Goal: Task Accomplishment & Management: Manage account settings

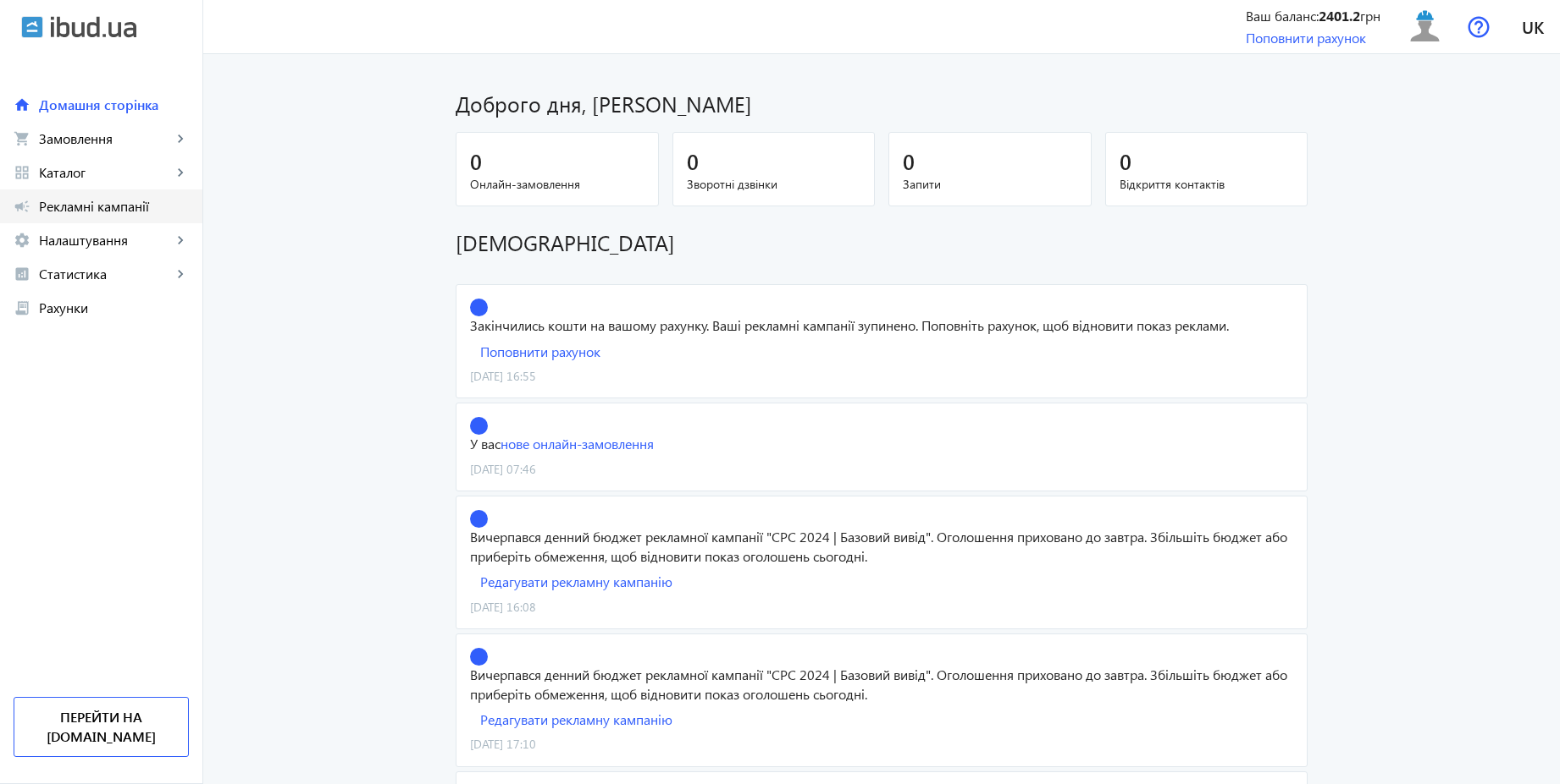
click at [158, 213] on span "Рекламні кампанії" at bounding box center [113, 206] width 150 height 17
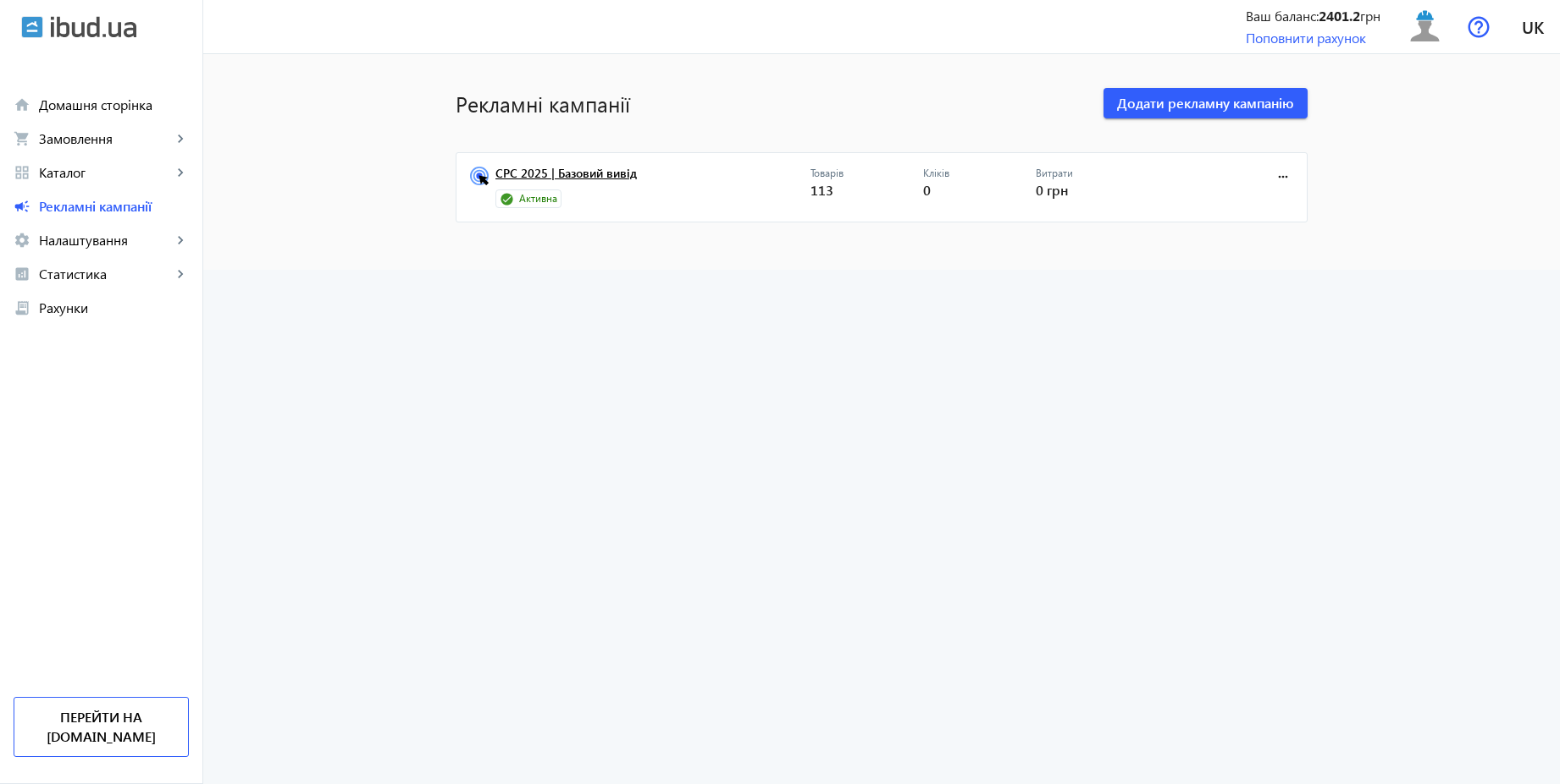
click at [608, 178] on link "CPC 2025 | Базовий вивід" at bounding box center [652, 179] width 315 height 24
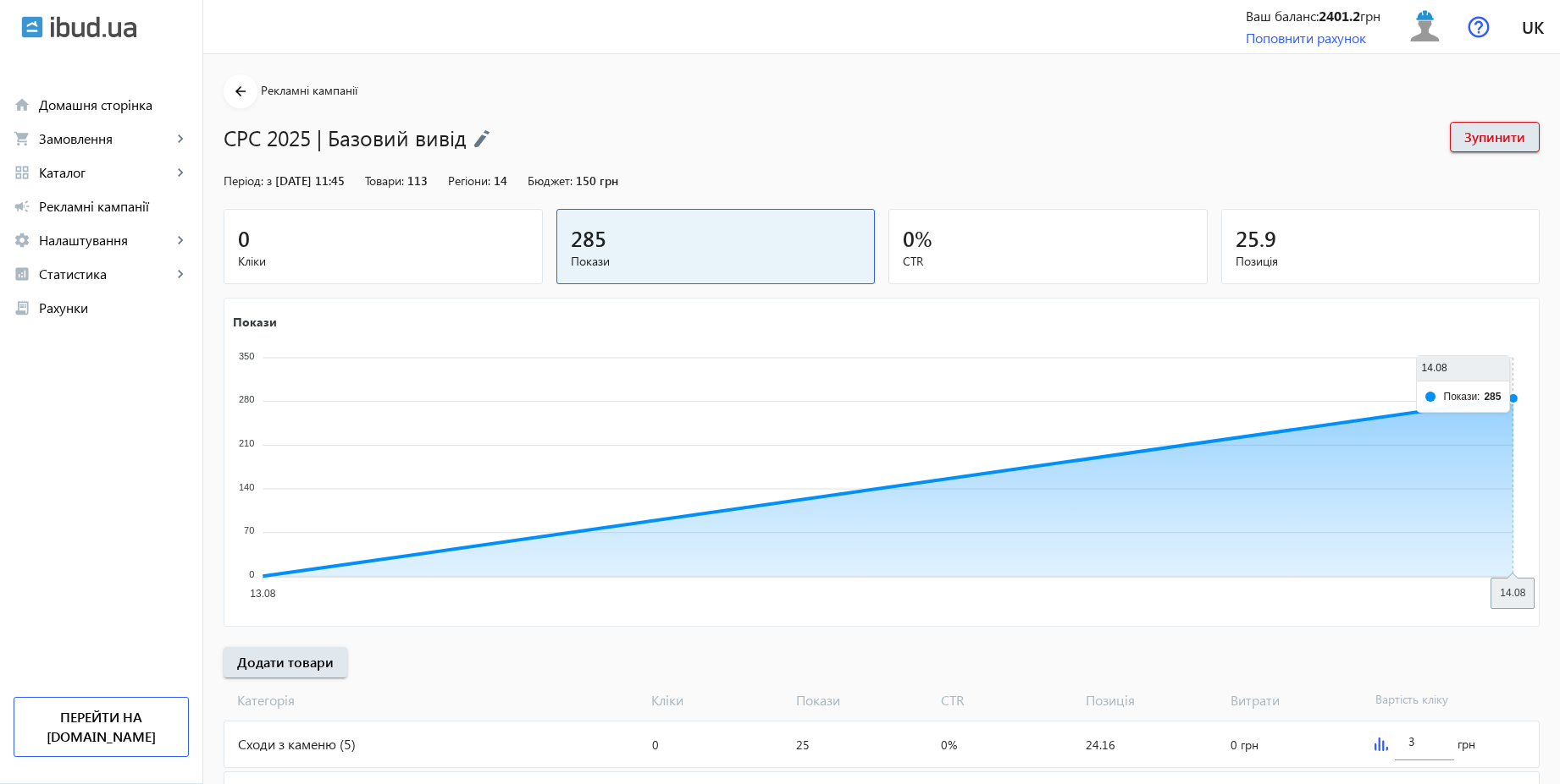
scroll to position [290, 0]
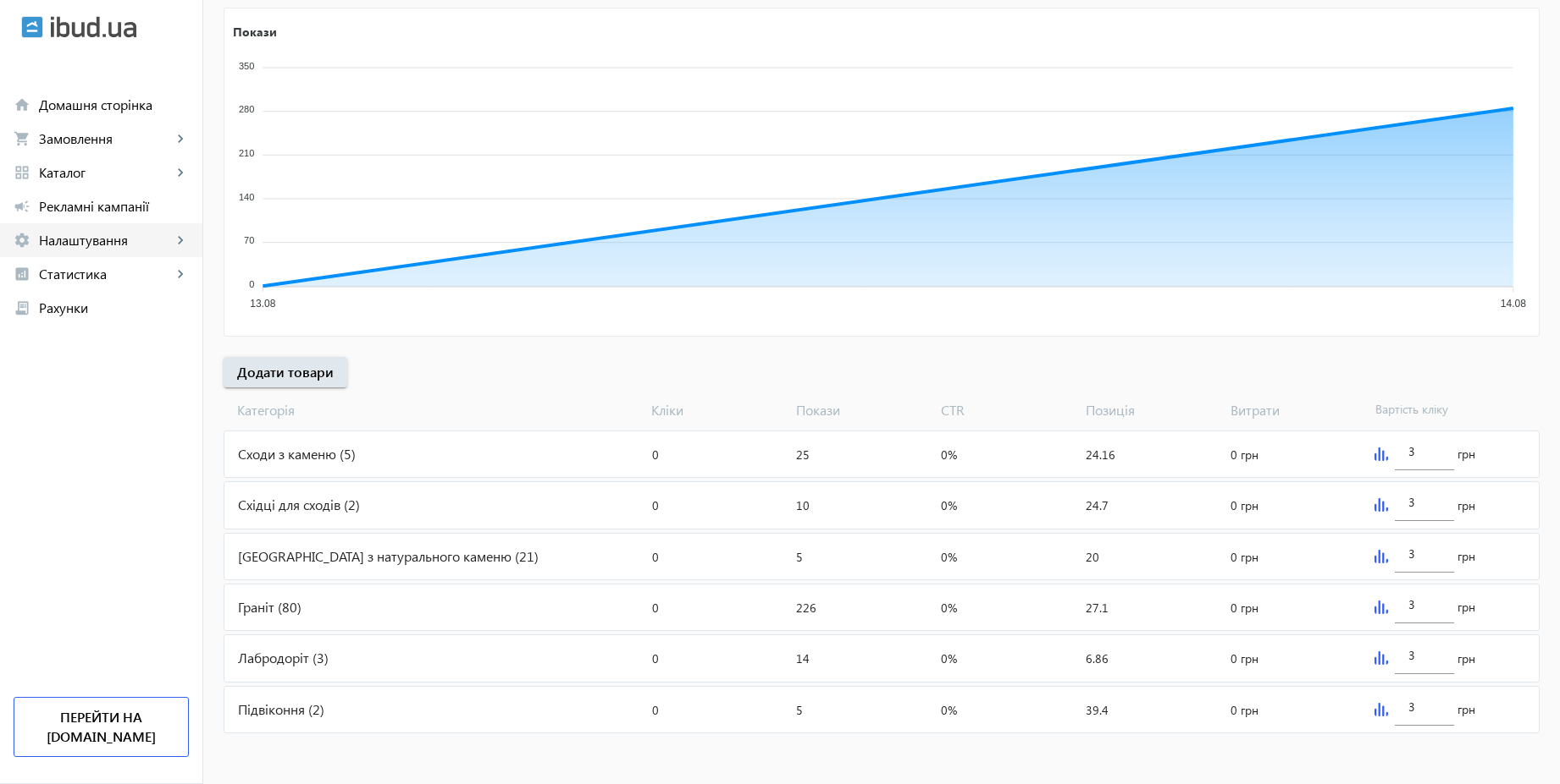
click at [86, 236] on span "Налаштування" at bounding box center [105, 239] width 133 height 17
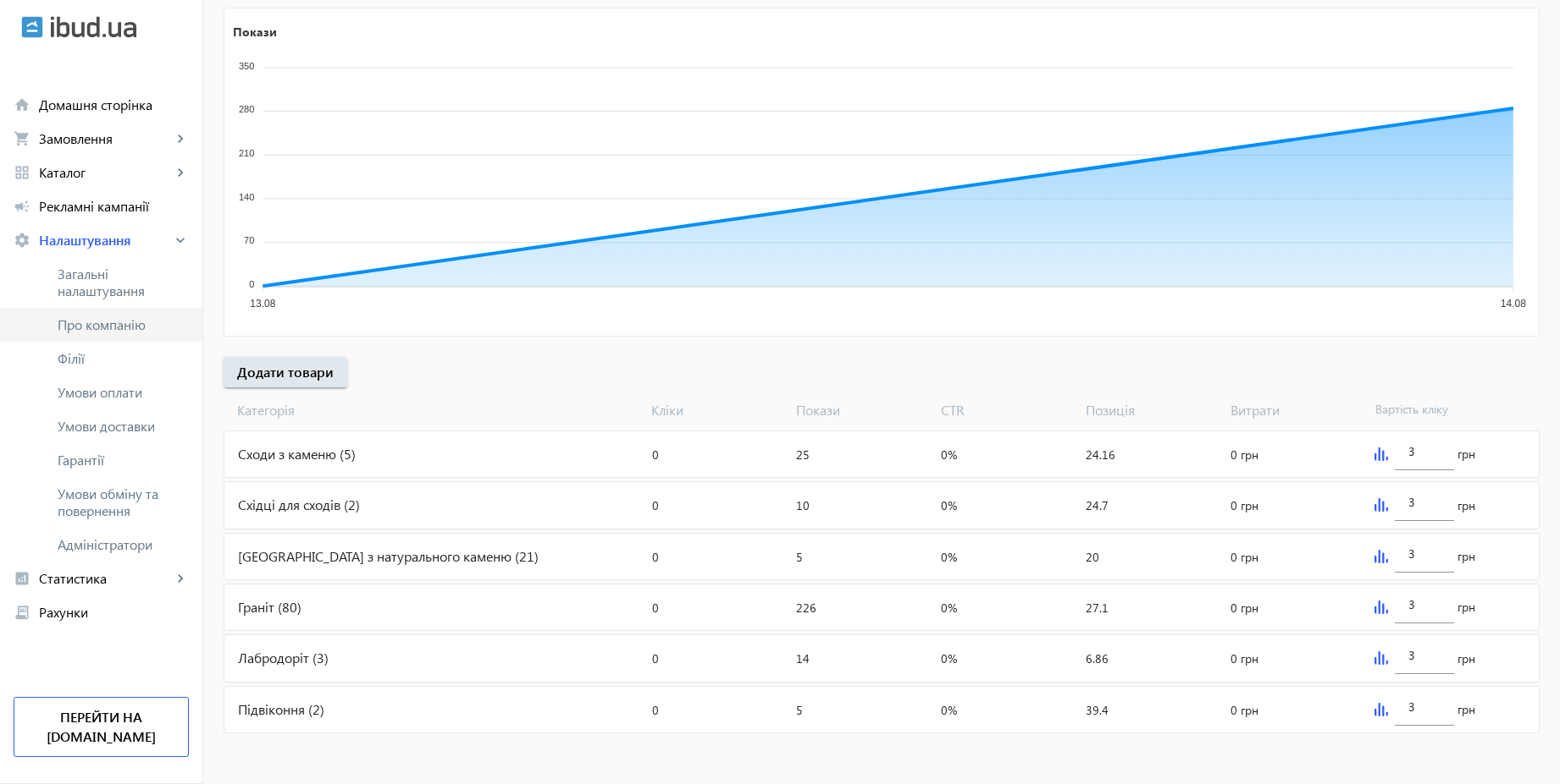
click at [88, 324] on span "Про компанію" at bounding box center [123, 324] width 131 height 17
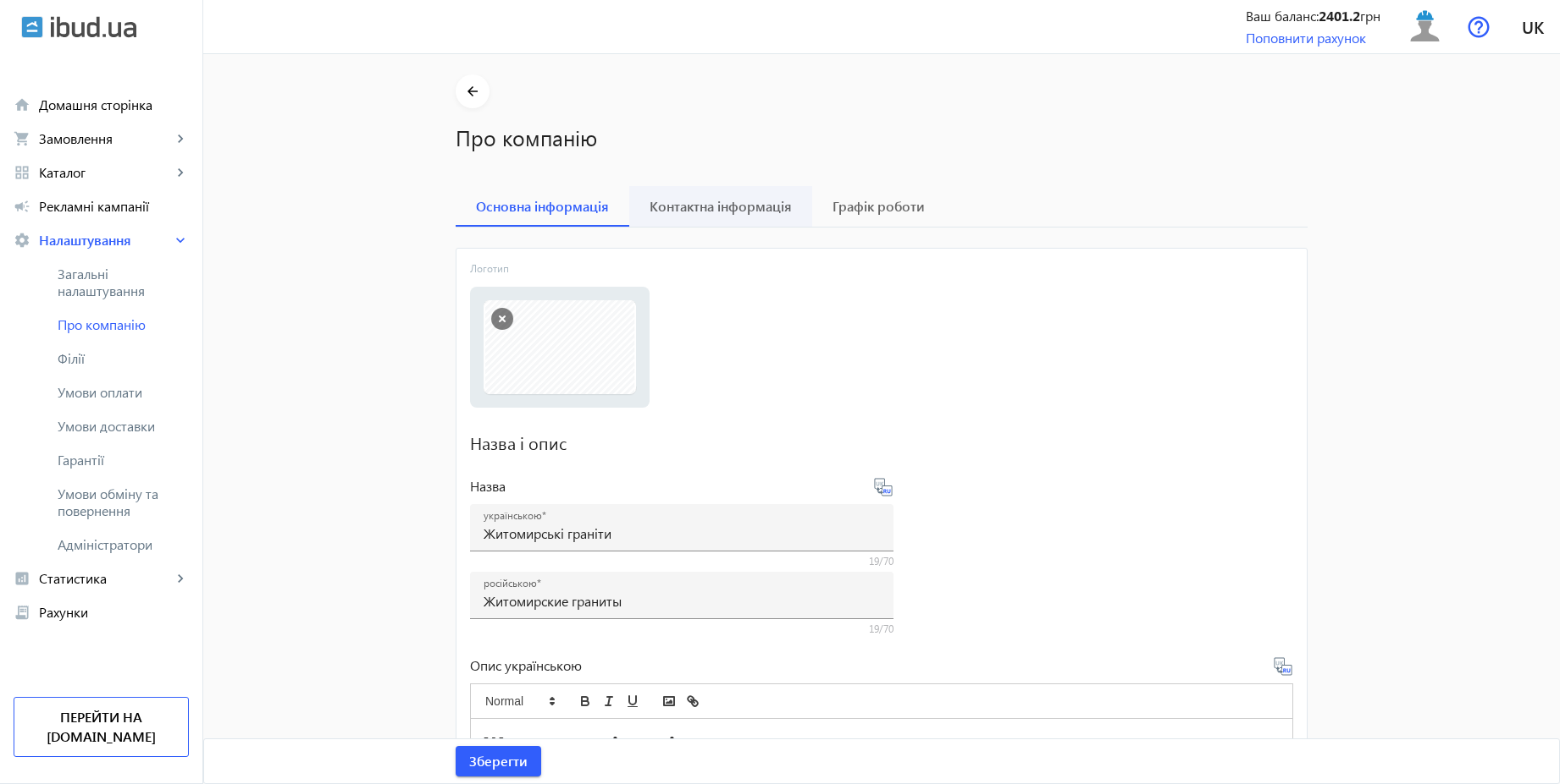
click at [691, 211] on span "Контактна інформація" at bounding box center [720, 207] width 142 height 14
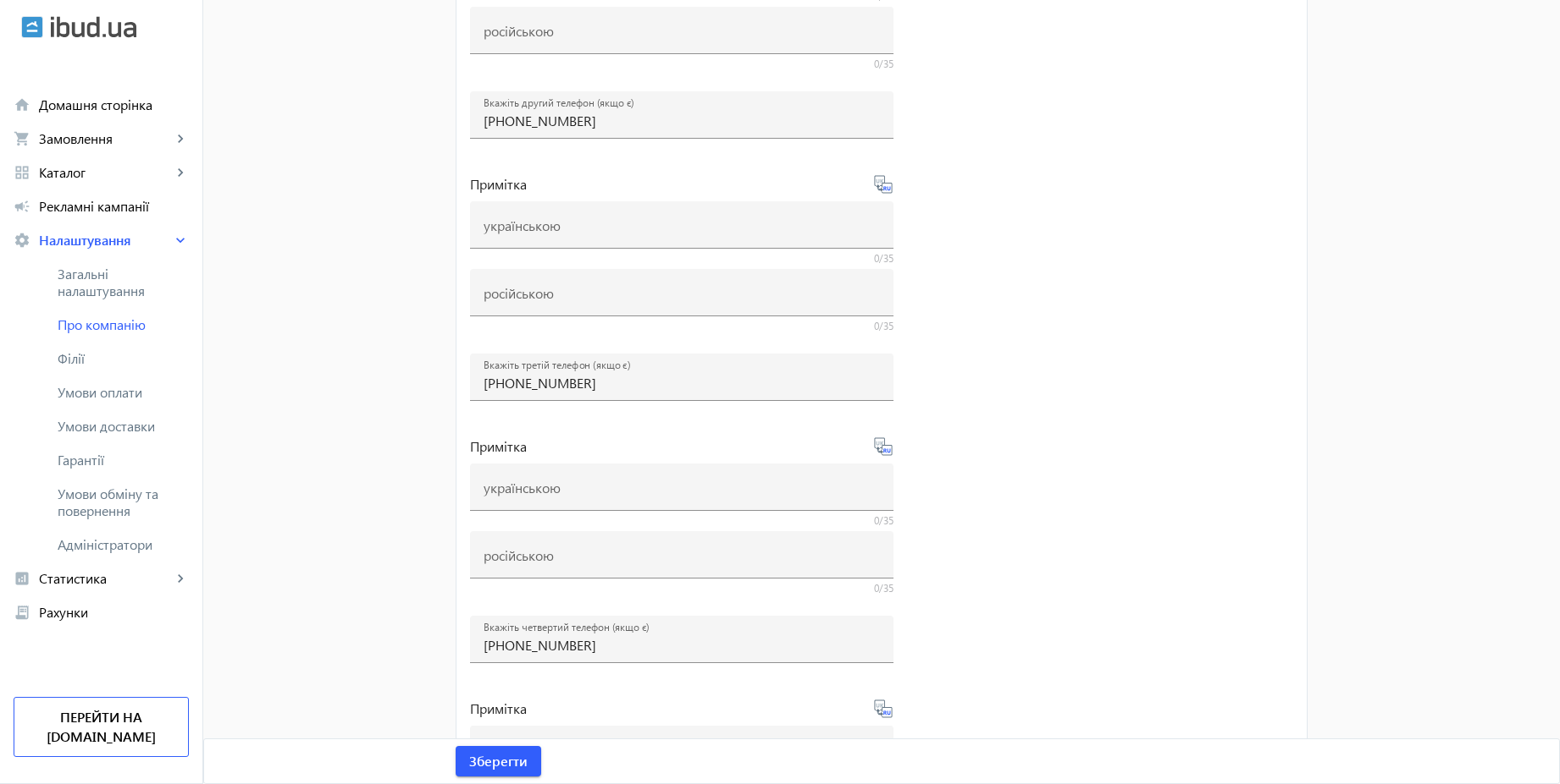
scroll to position [901, 0]
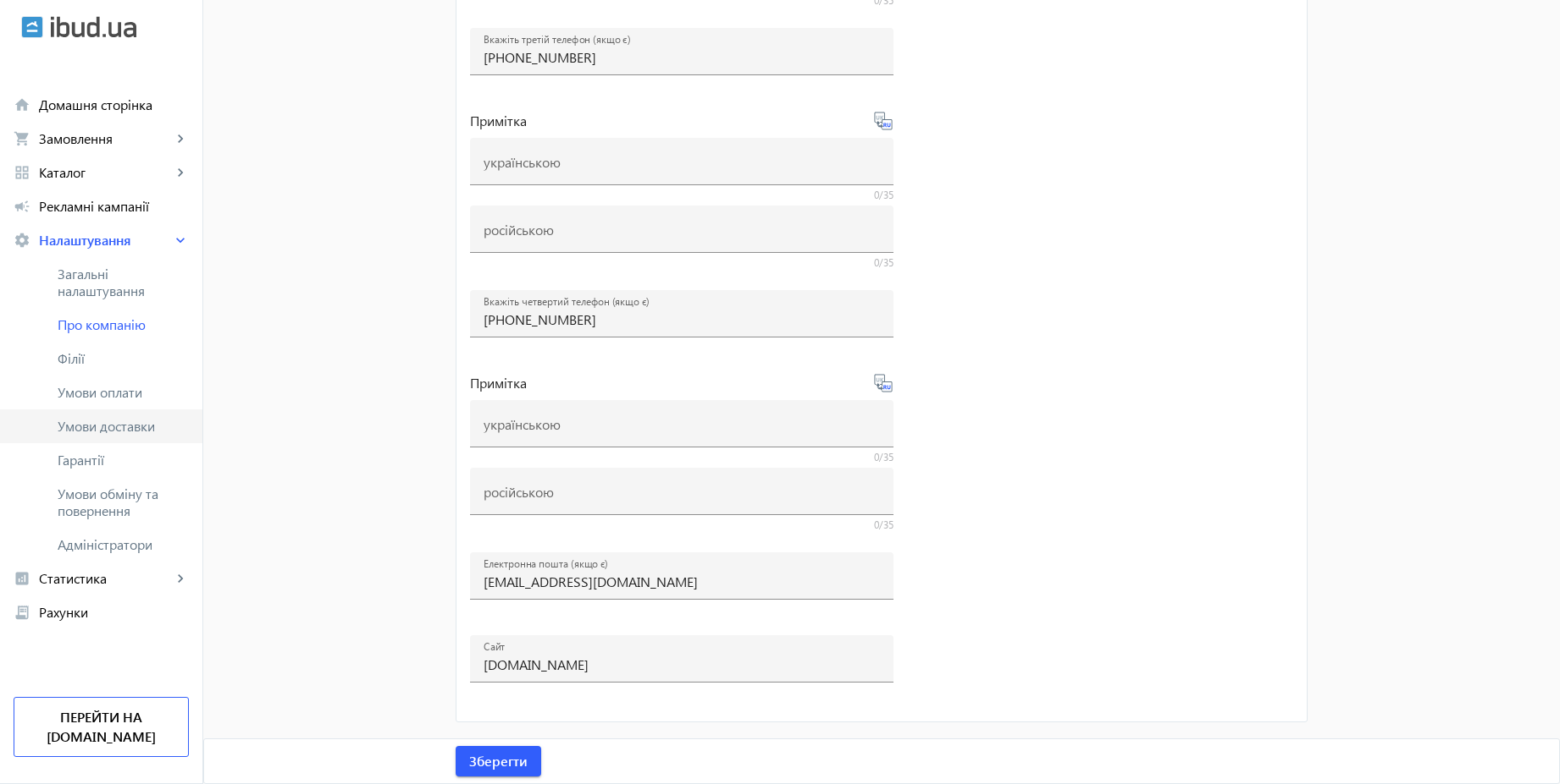
click at [110, 433] on span "Умови доставки" at bounding box center [123, 426] width 131 height 17
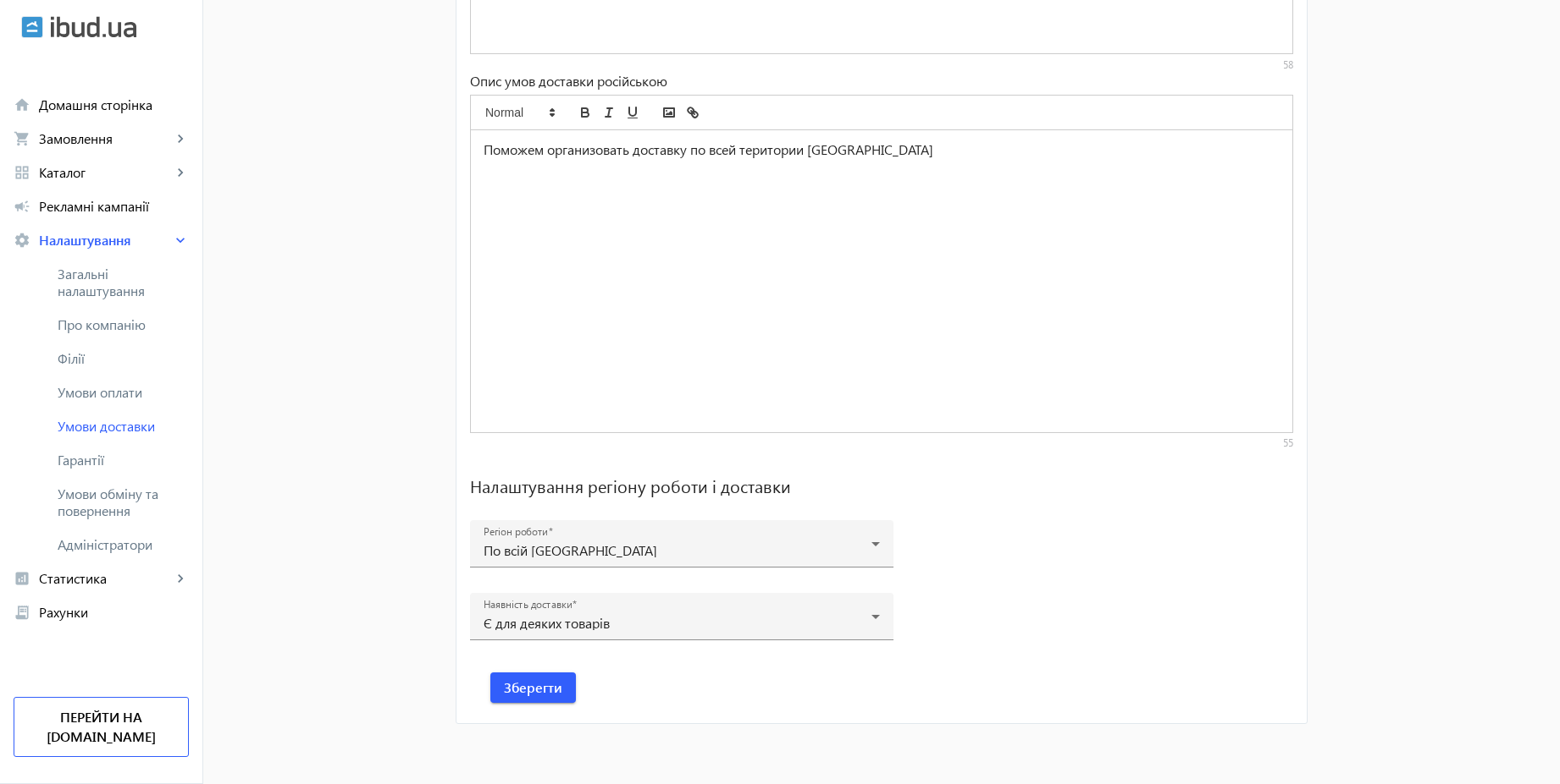
scroll to position [1050, 0]
click at [667, 613] on div "Є для деяких товарів" at bounding box center [681, 622] width 397 height 20
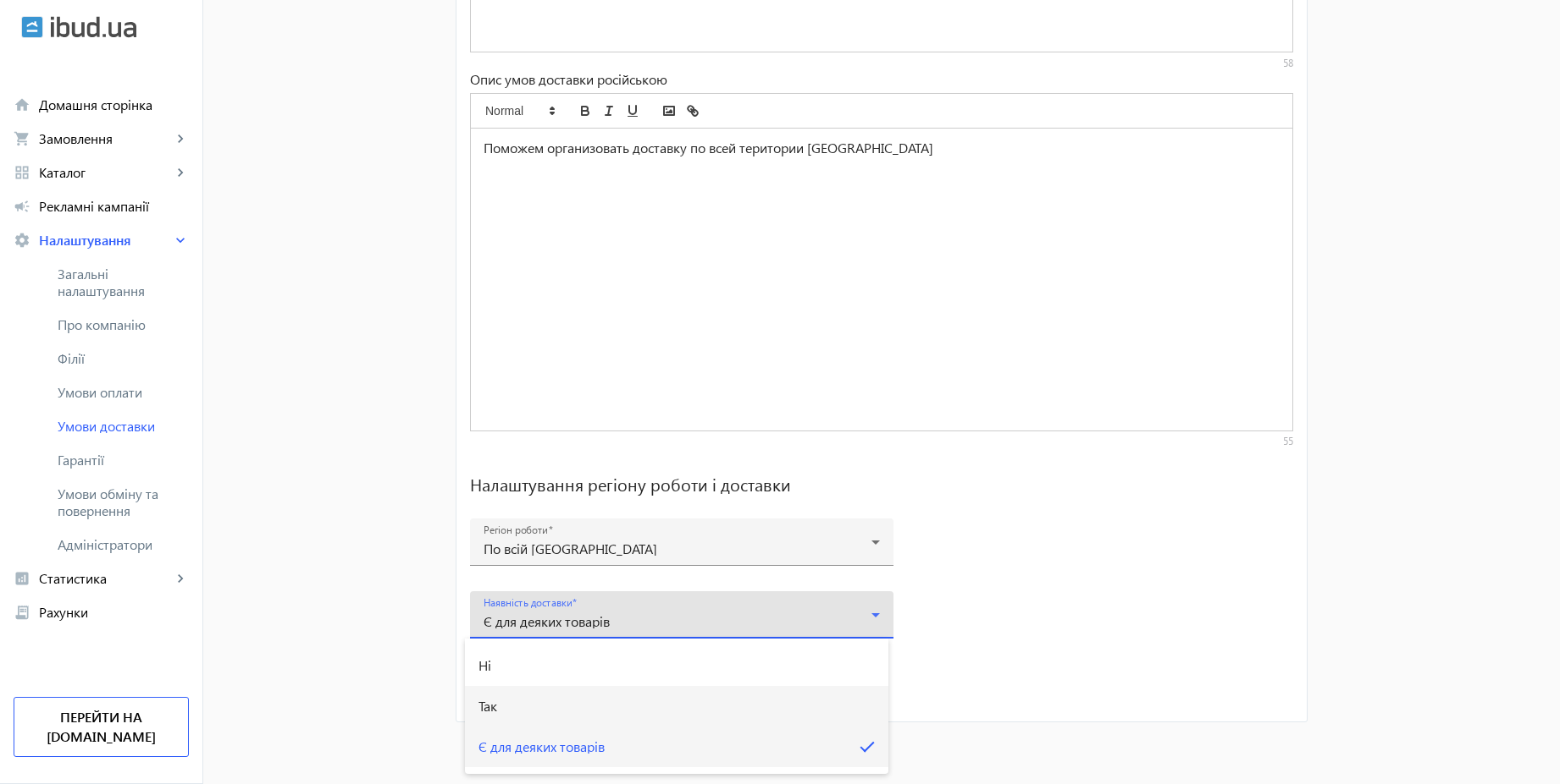
click at [526, 703] on mat-option "Так" at bounding box center [677, 706] width 424 height 41
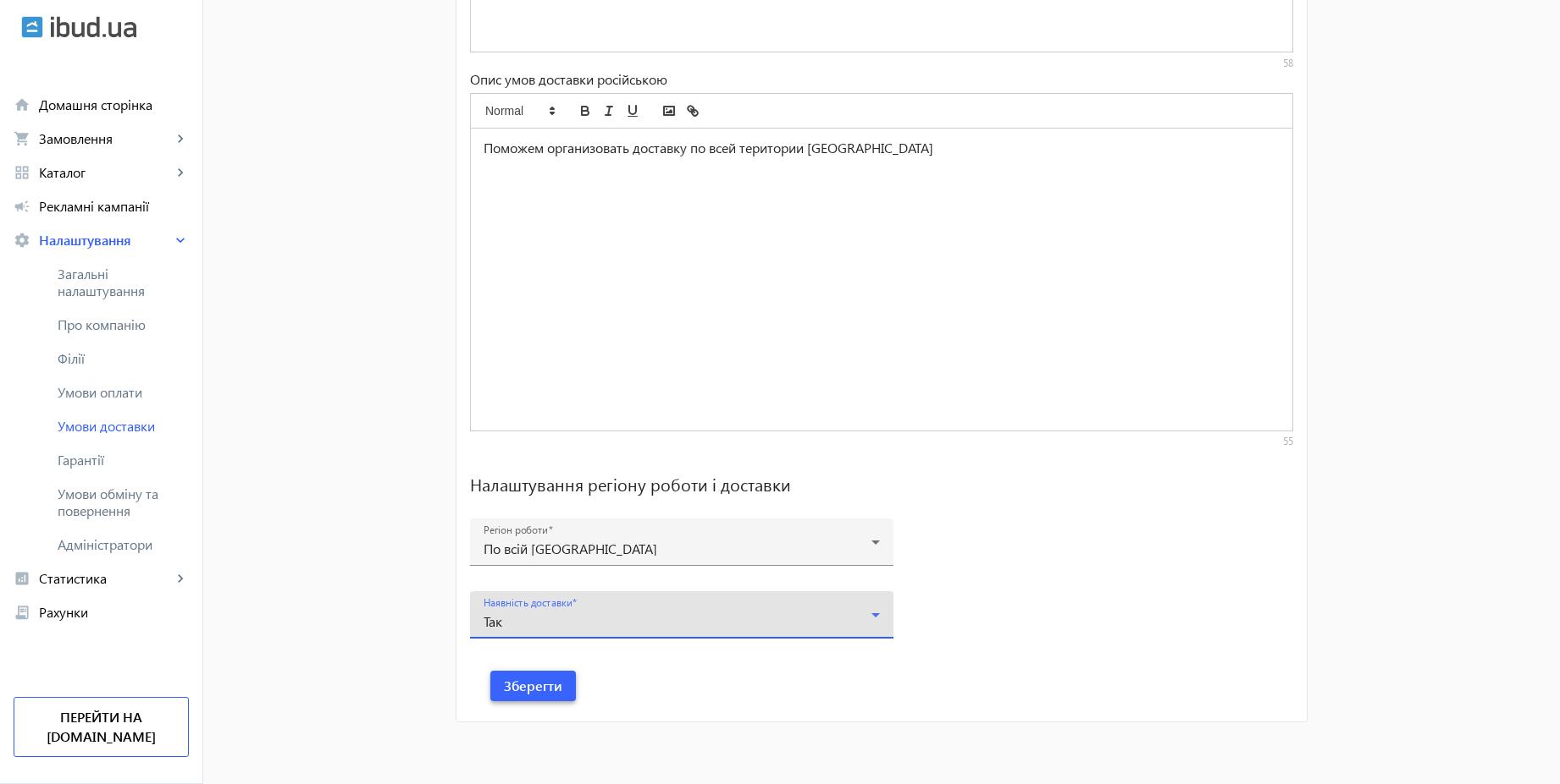
click at [547, 682] on span "Зберегти" at bounding box center [533, 686] width 59 height 19
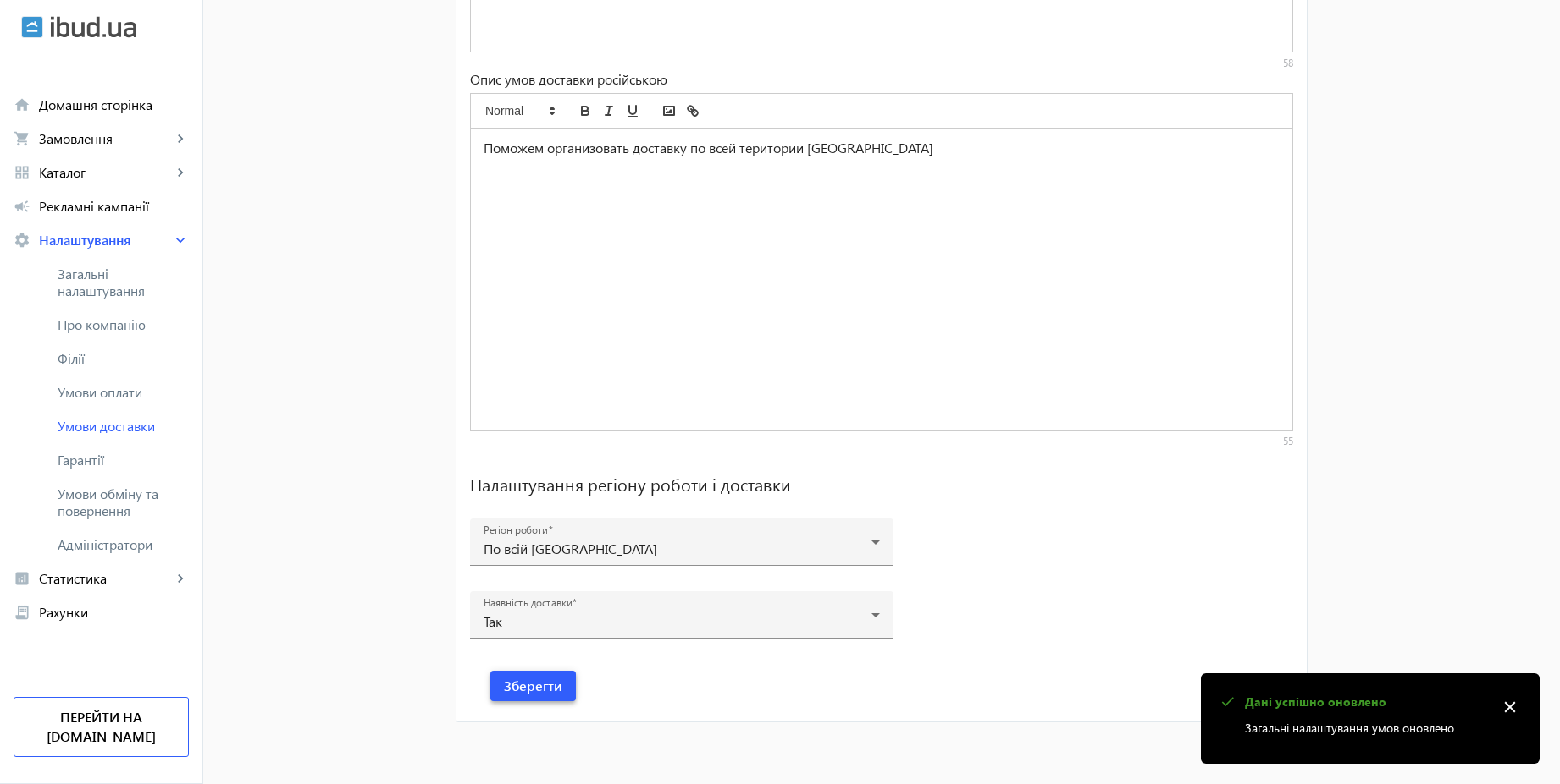
scroll to position [136, 0]
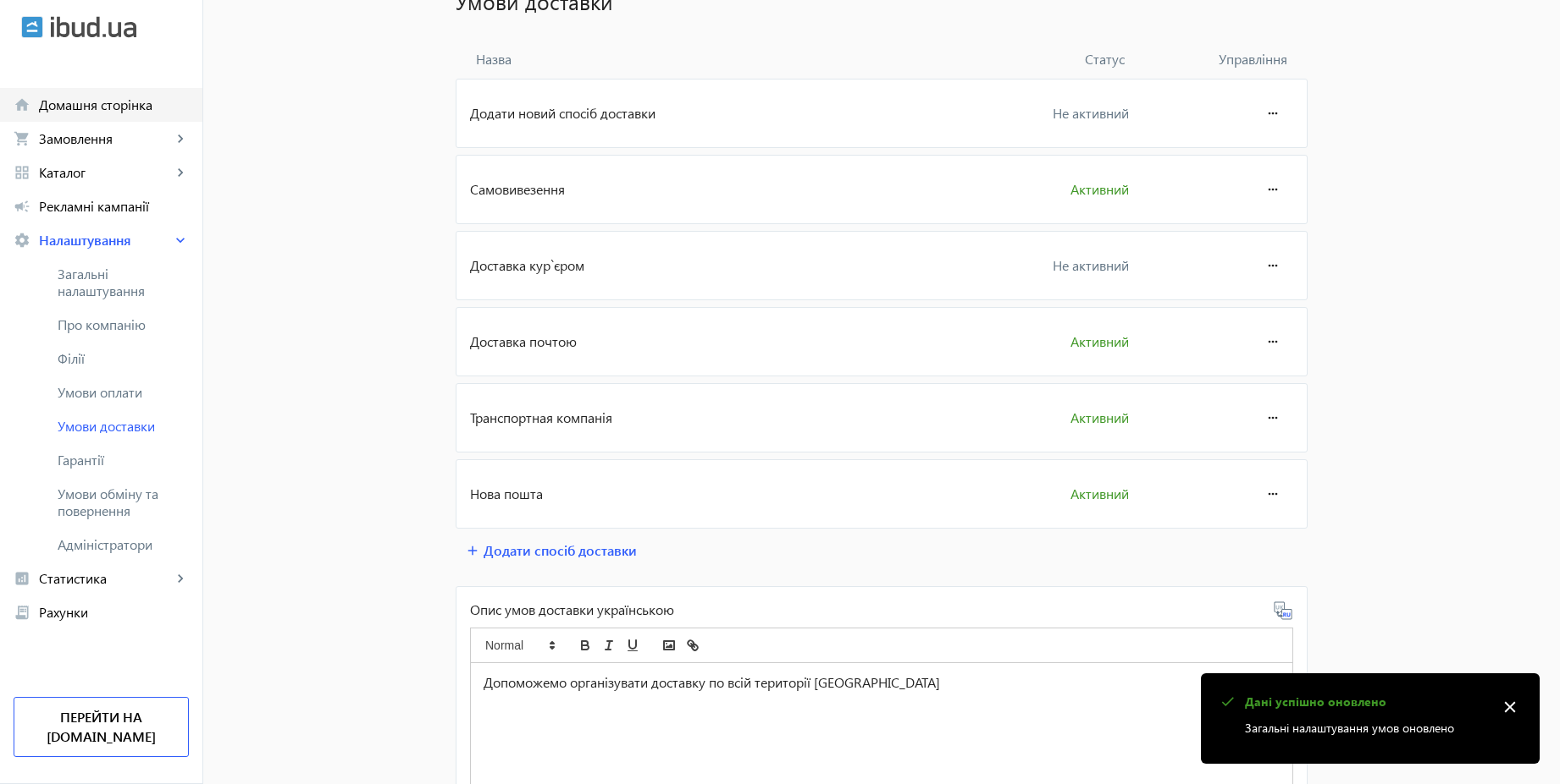
click at [90, 107] on span "Домашня сторінка" at bounding box center [113, 104] width 150 height 17
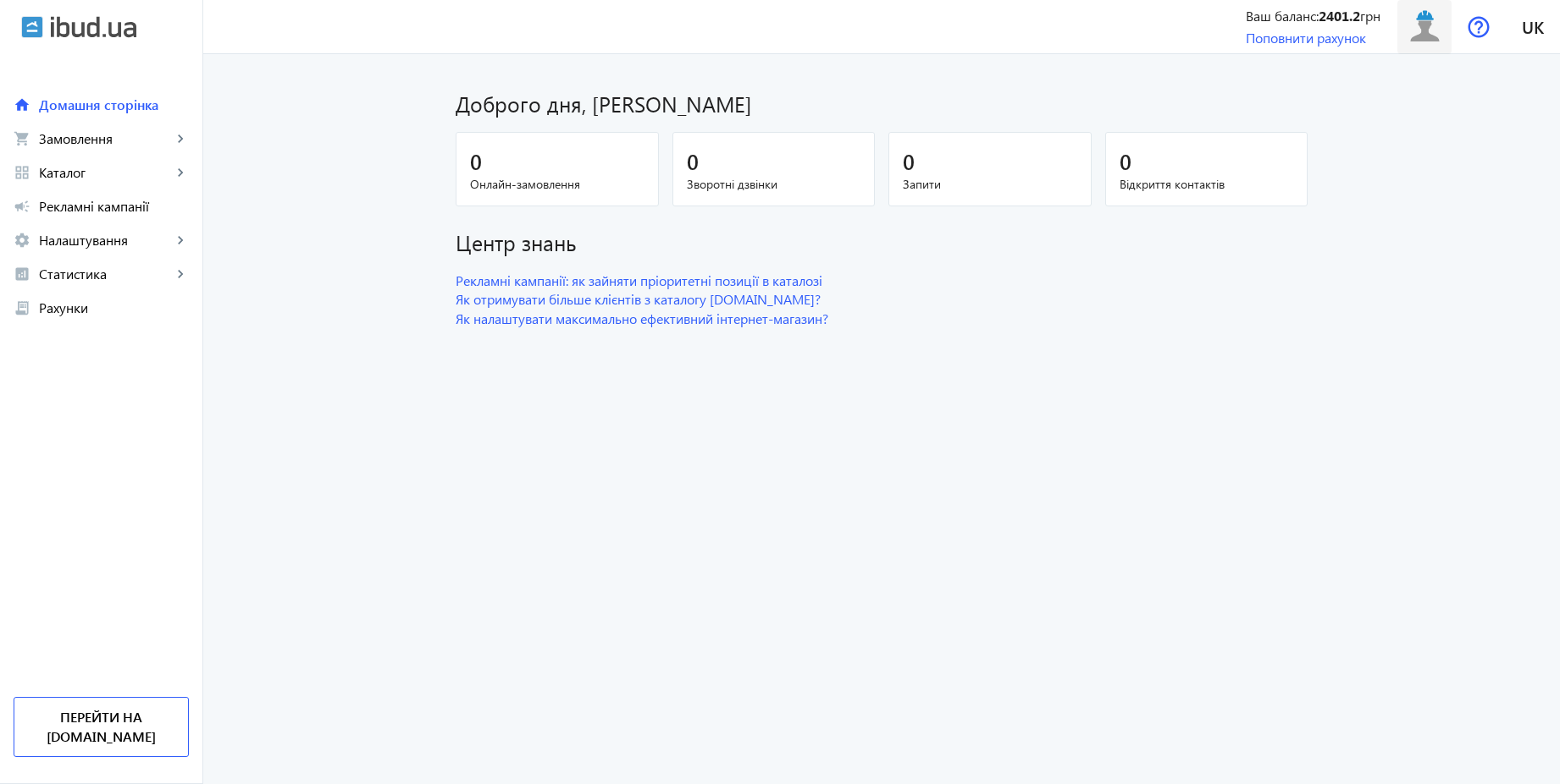
click at [1412, 31] on img at bounding box center [1425, 27] width 38 height 38
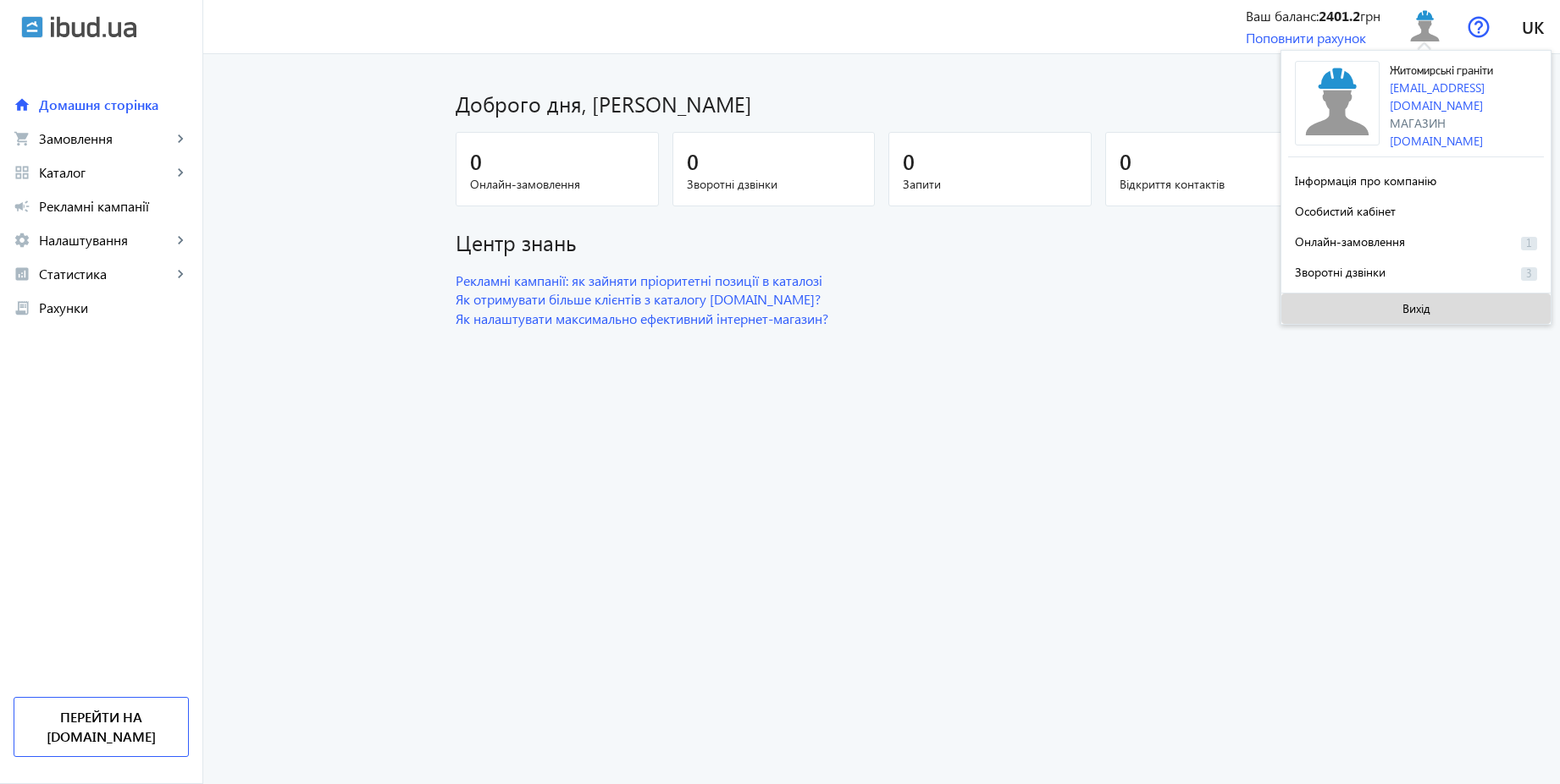
click at [1406, 302] on span "Вихід" at bounding box center [1416, 309] width 28 height 14
